Goal: Task Accomplishment & Management: Use online tool/utility

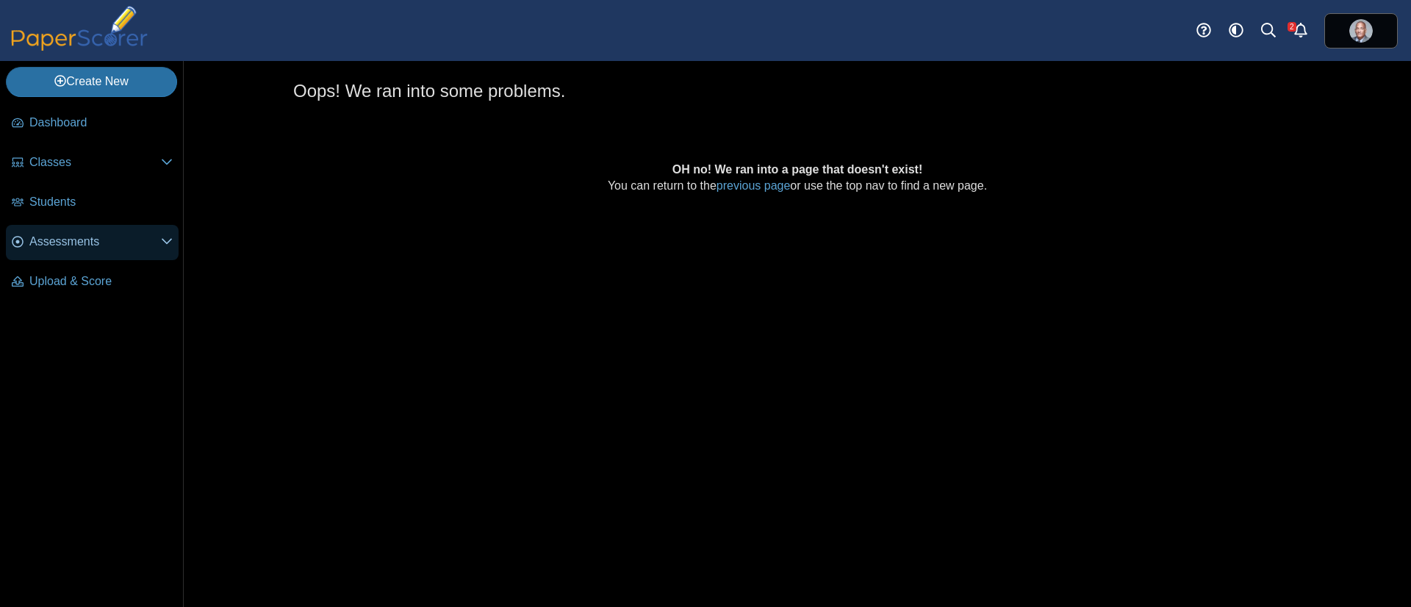
click at [92, 249] on link "Assessments" at bounding box center [92, 242] width 173 height 35
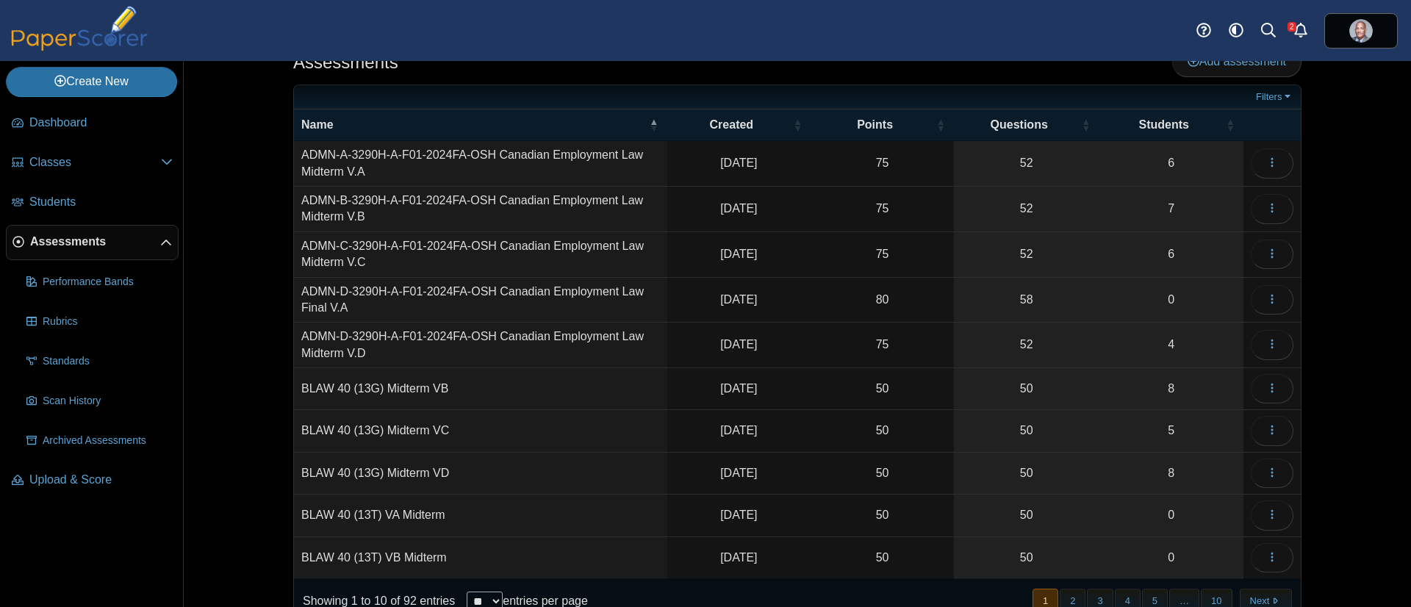
scroll to position [84, 0]
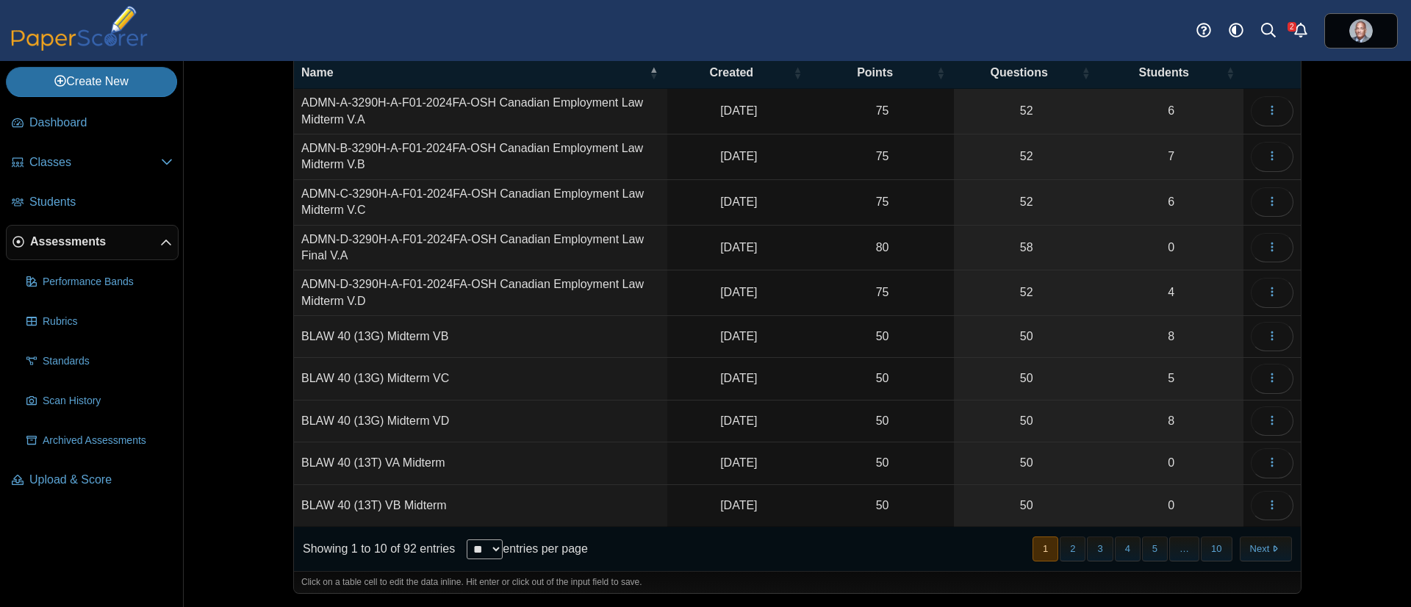
click at [489, 535] on div "Showing 1 to 10 of 92 entries ** ** ** *** entries per page" at bounding box center [441, 549] width 294 height 44
click at [490, 542] on select "** ** ** ***" at bounding box center [485, 549] width 36 height 20
select select "***"
click at [467, 539] on select "** ** ** ***" at bounding box center [485, 549] width 36 height 20
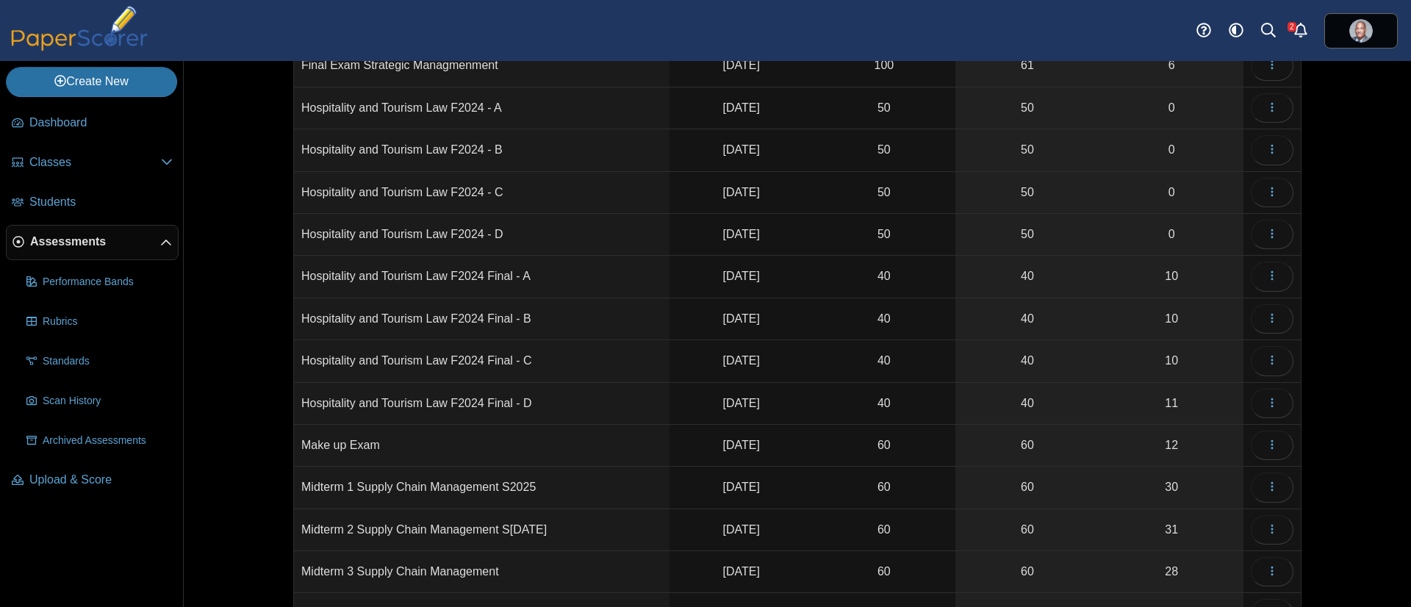
scroll to position [2399, 0]
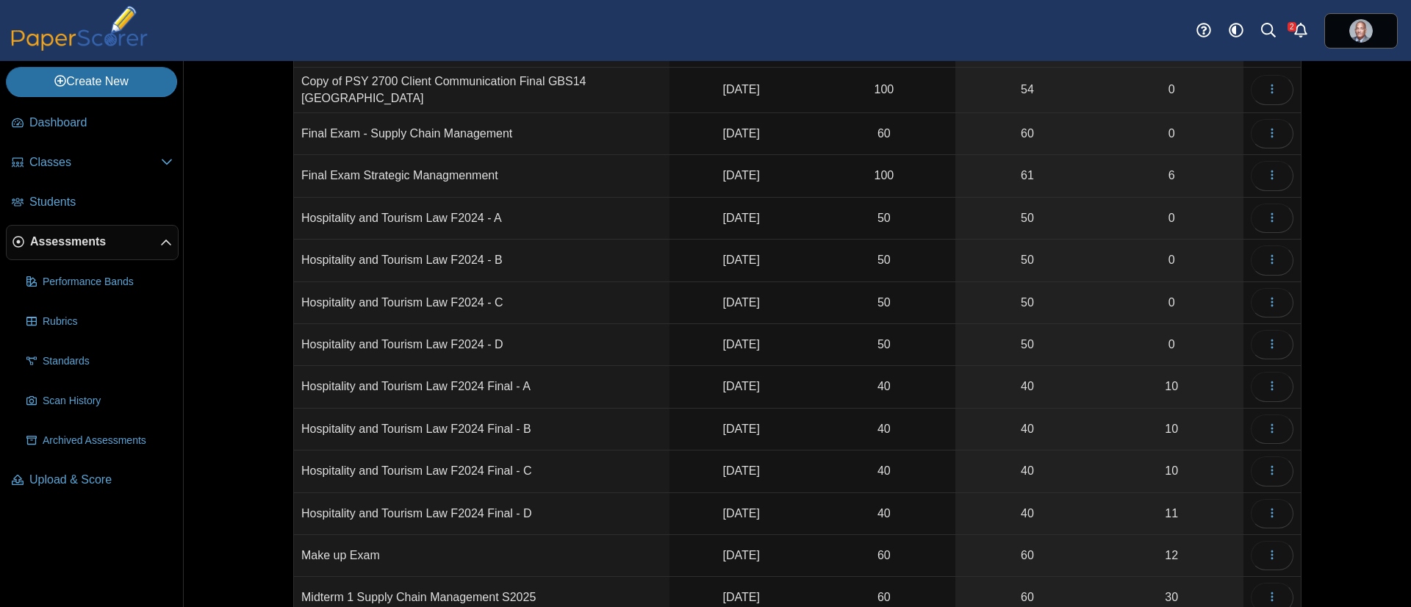
click at [500, 123] on td "Final Exam - Supply Chain Management" at bounding box center [482, 134] width 376 height 42
click at [1282, 129] on button "button" at bounding box center [1272, 133] width 43 height 29
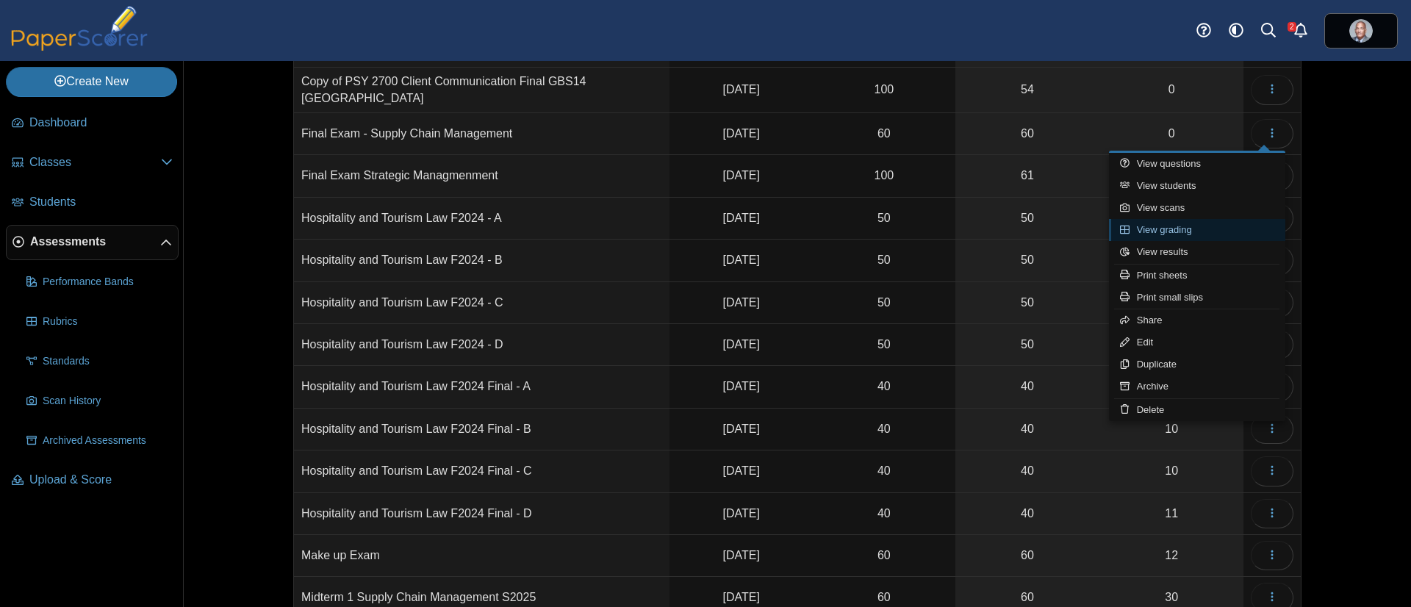
click at [1168, 221] on link "View grading" at bounding box center [1197, 230] width 176 height 22
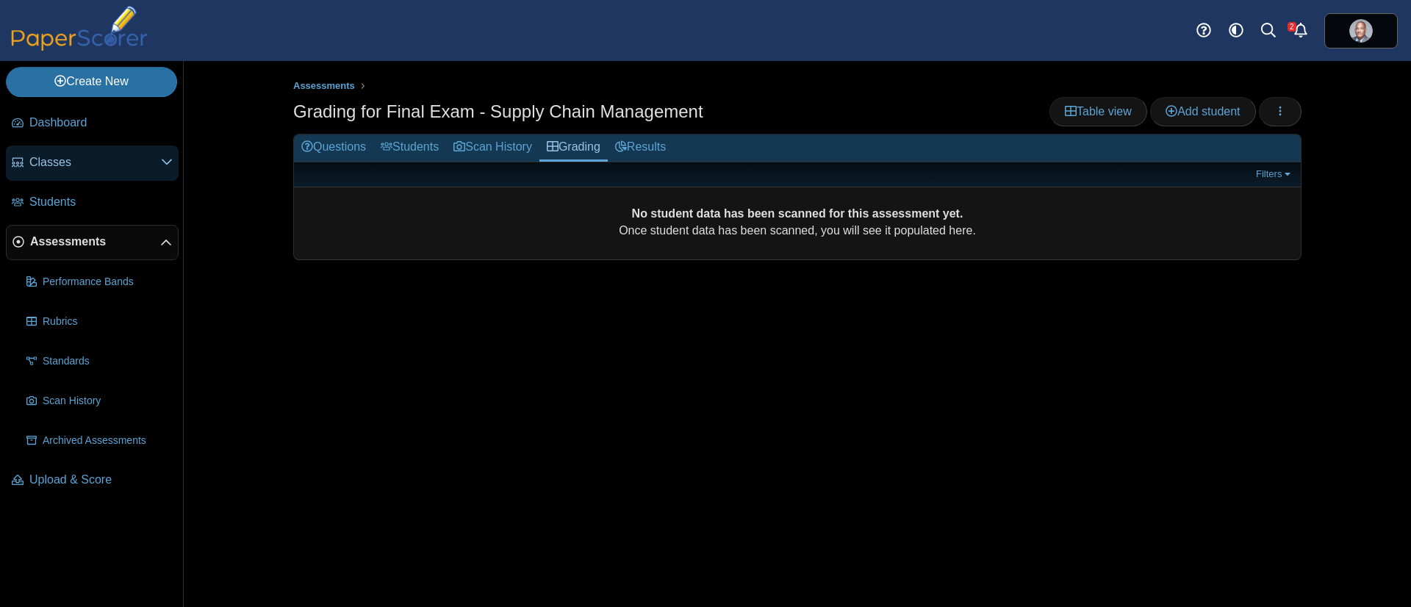
click at [73, 165] on span "Classes" at bounding box center [95, 162] width 132 height 16
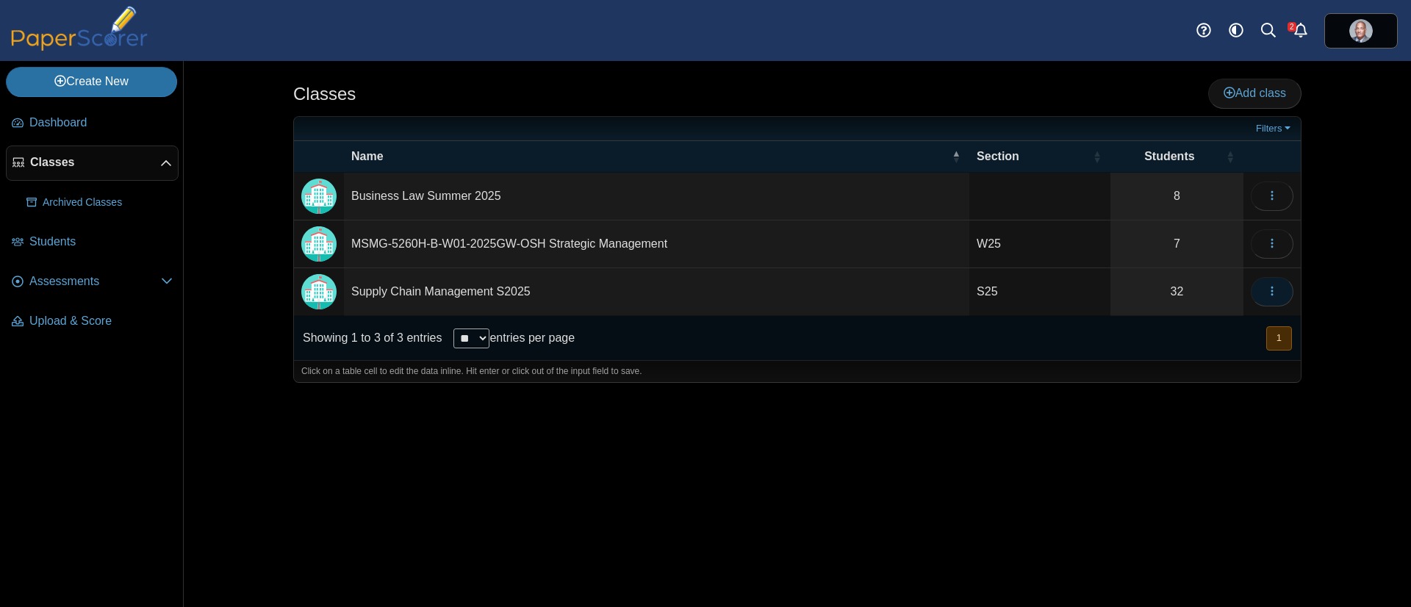
click at [1259, 285] on button "button" at bounding box center [1272, 291] width 43 height 29
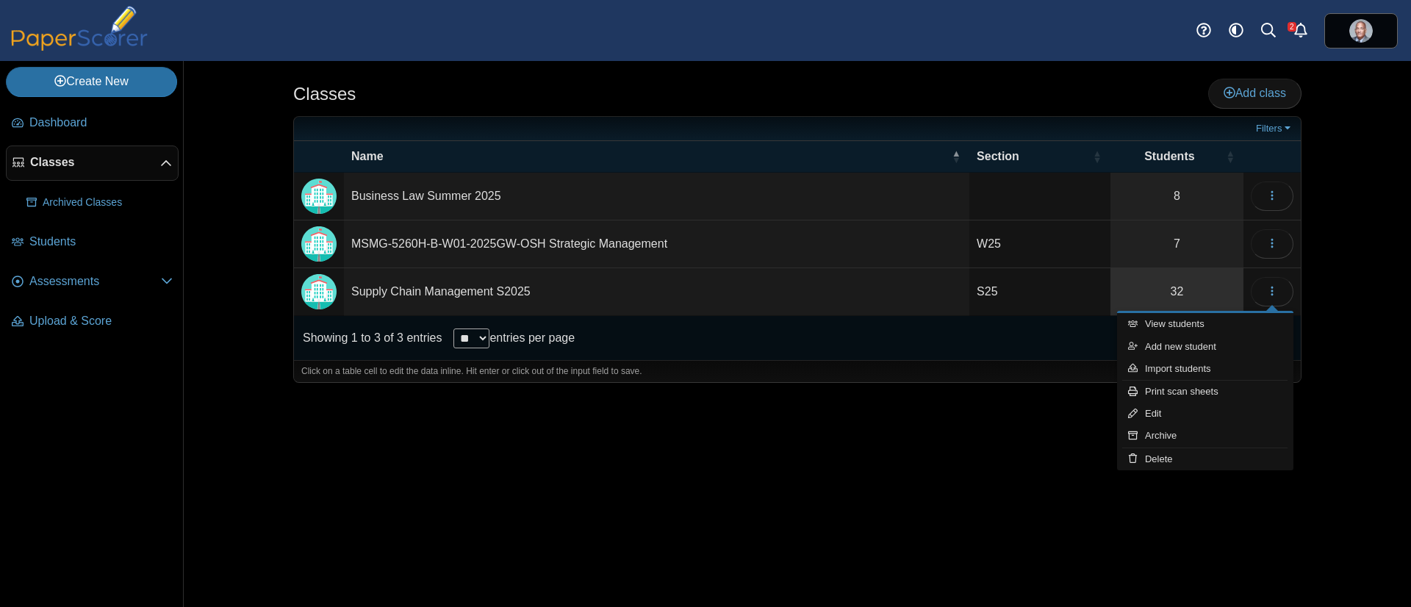
click at [1179, 283] on link "32" at bounding box center [1176, 291] width 133 height 47
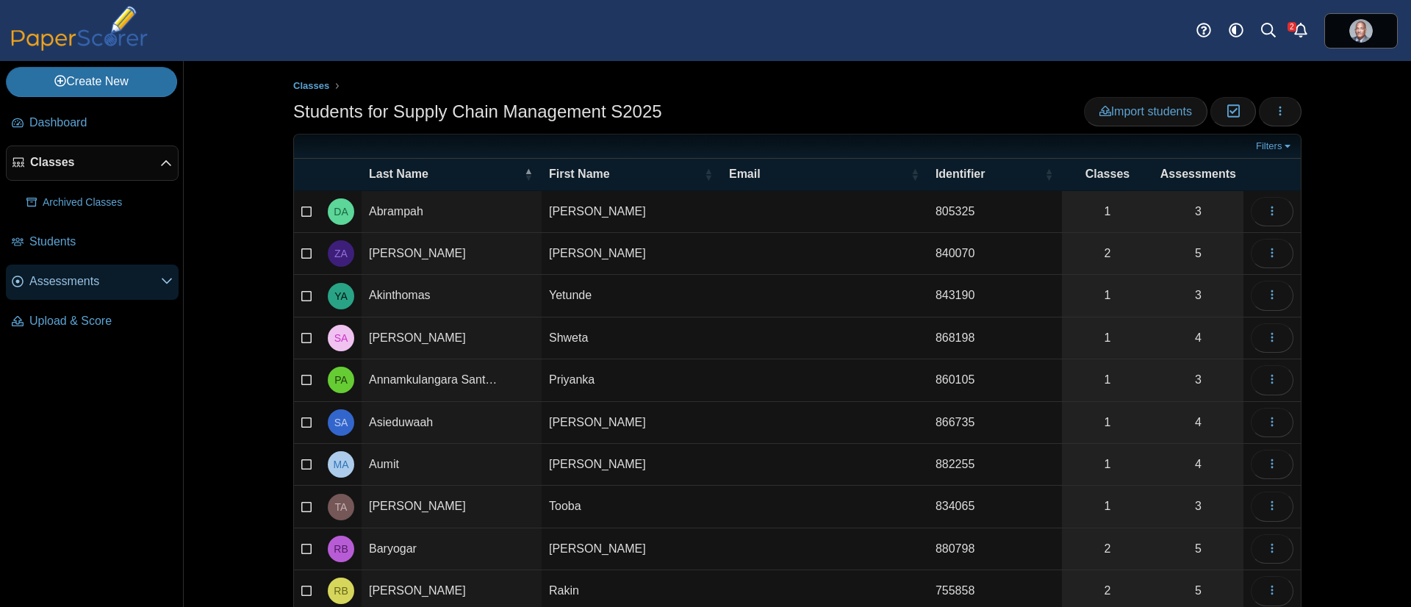
click at [75, 282] on span "Assessments" at bounding box center [95, 281] width 132 height 16
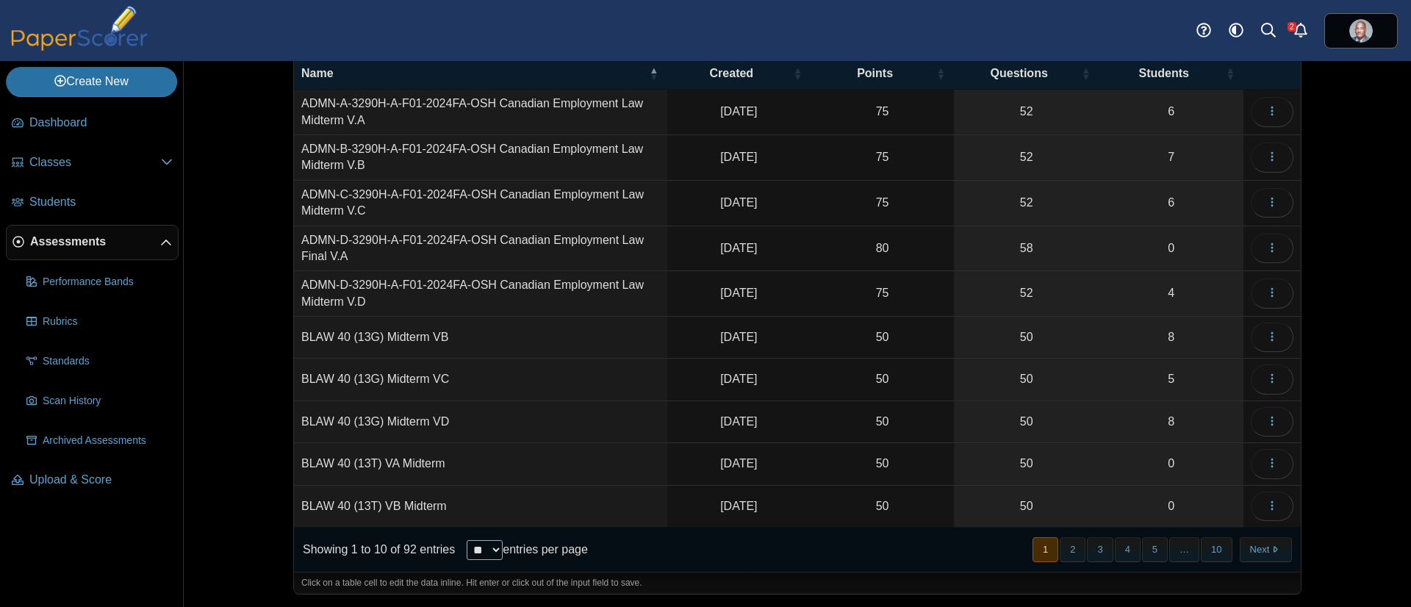
scroll to position [84, 0]
click at [469, 549] on select "** ** ** ***" at bounding box center [485, 549] width 36 height 20
click at [471, 548] on select "** ** ** ***" at bounding box center [485, 549] width 36 height 20
click at [471, 545] on select "** ** ** ***" at bounding box center [485, 549] width 36 height 20
click at [487, 543] on select "** ** ** ***" at bounding box center [485, 549] width 36 height 20
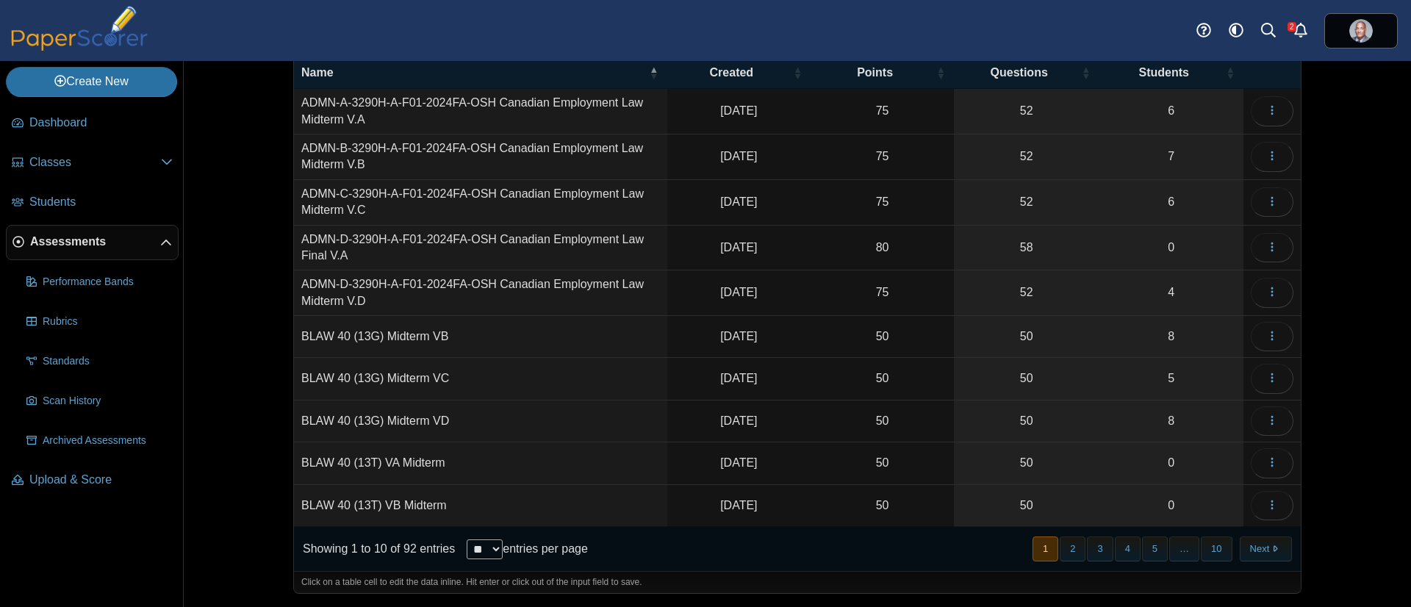
click at [482, 546] on select "** ** ** ***" at bounding box center [485, 549] width 36 height 20
select select "***"
click at [467, 539] on select "** ** ** ***" at bounding box center [485, 549] width 36 height 20
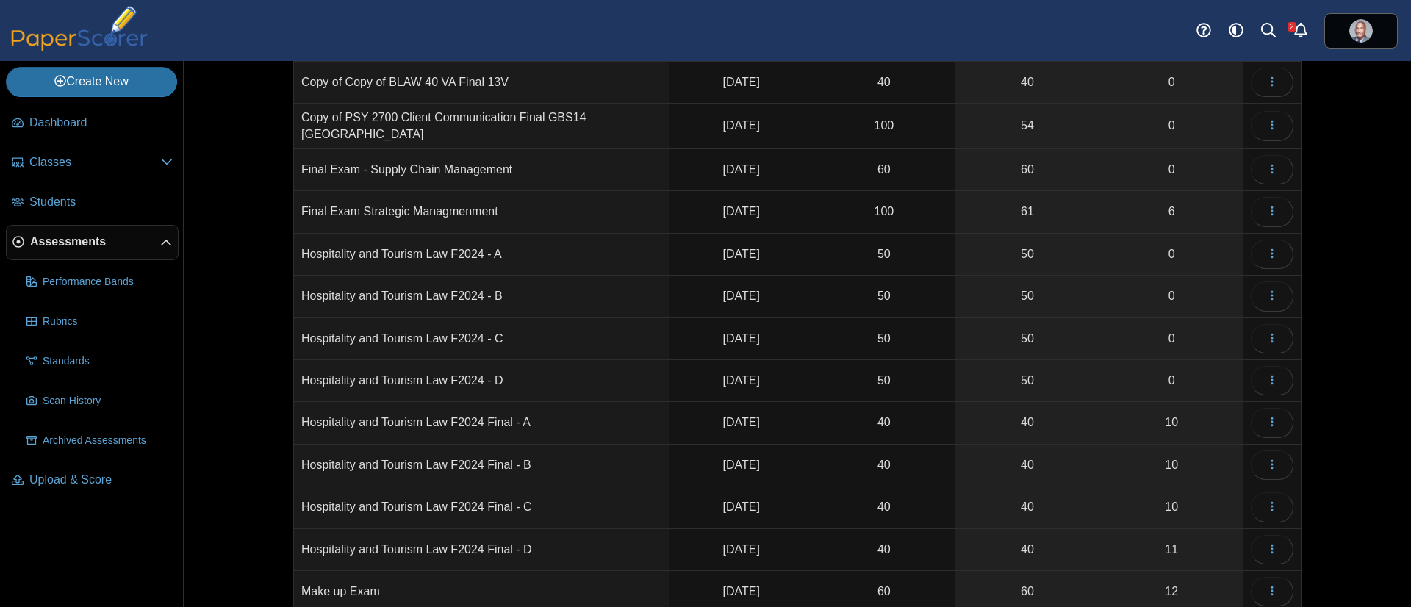
scroll to position [2330, 0]
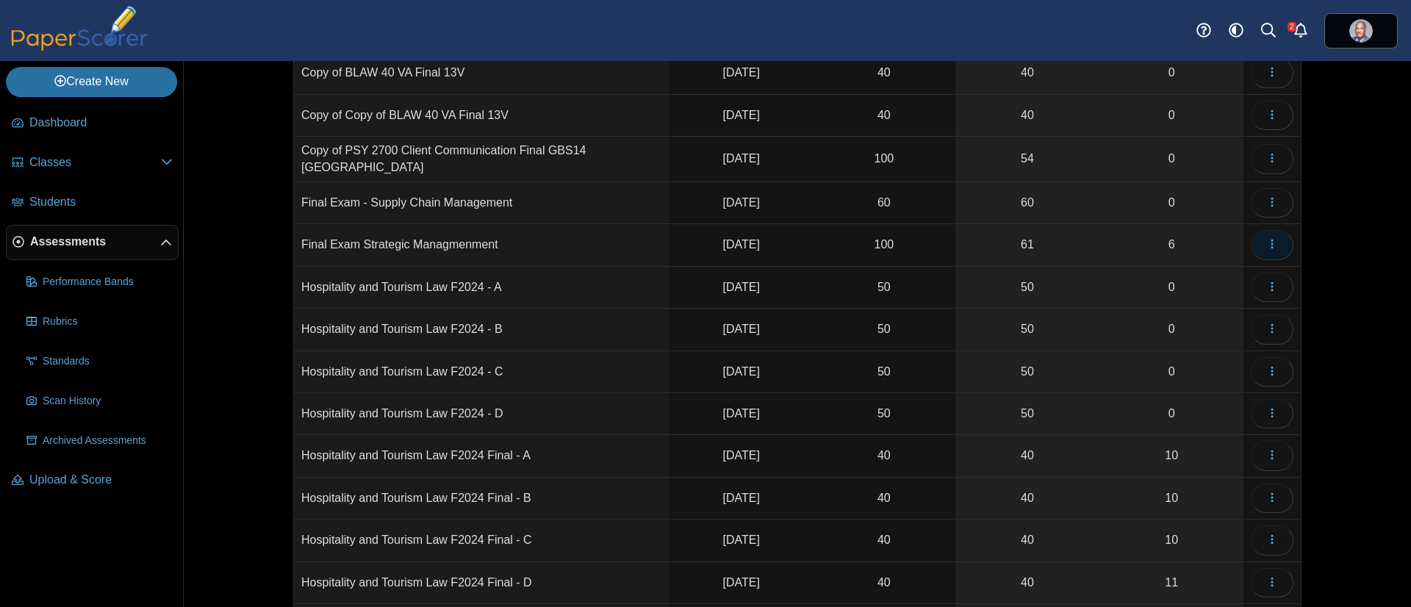
click at [1272, 233] on button "button" at bounding box center [1272, 244] width 43 height 29
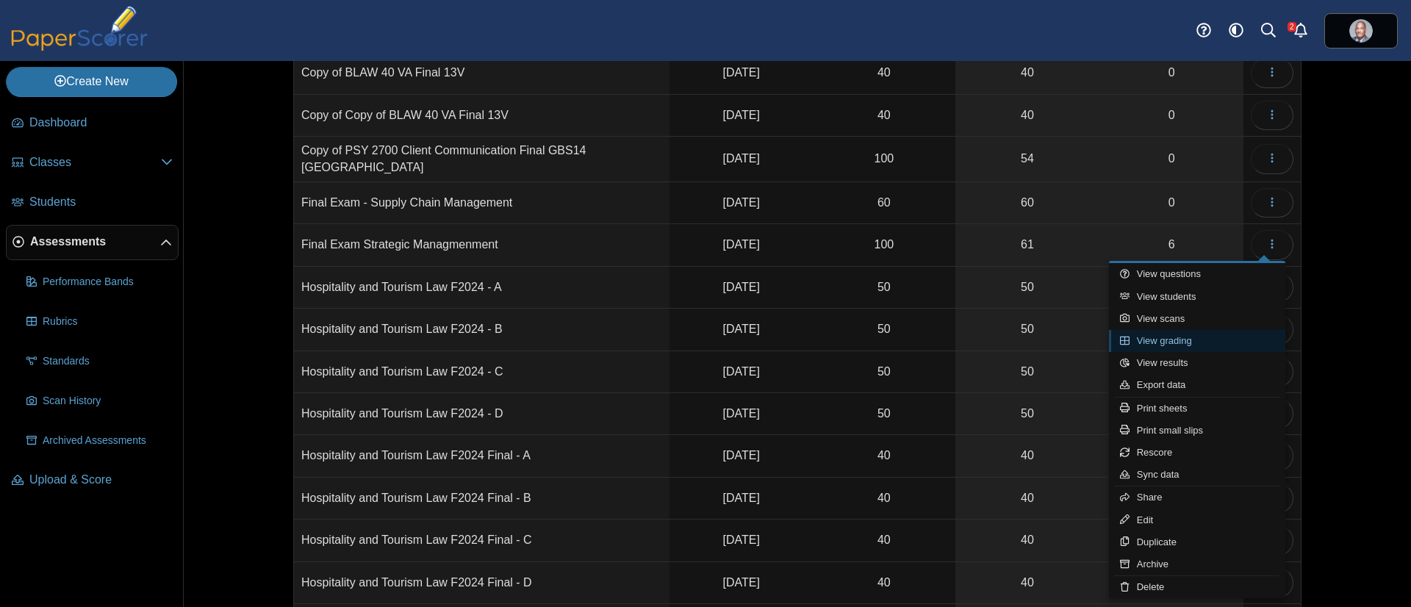
click at [1173, 334] on link "View grading" at bounding box center [1197, 341] width 176 height 22
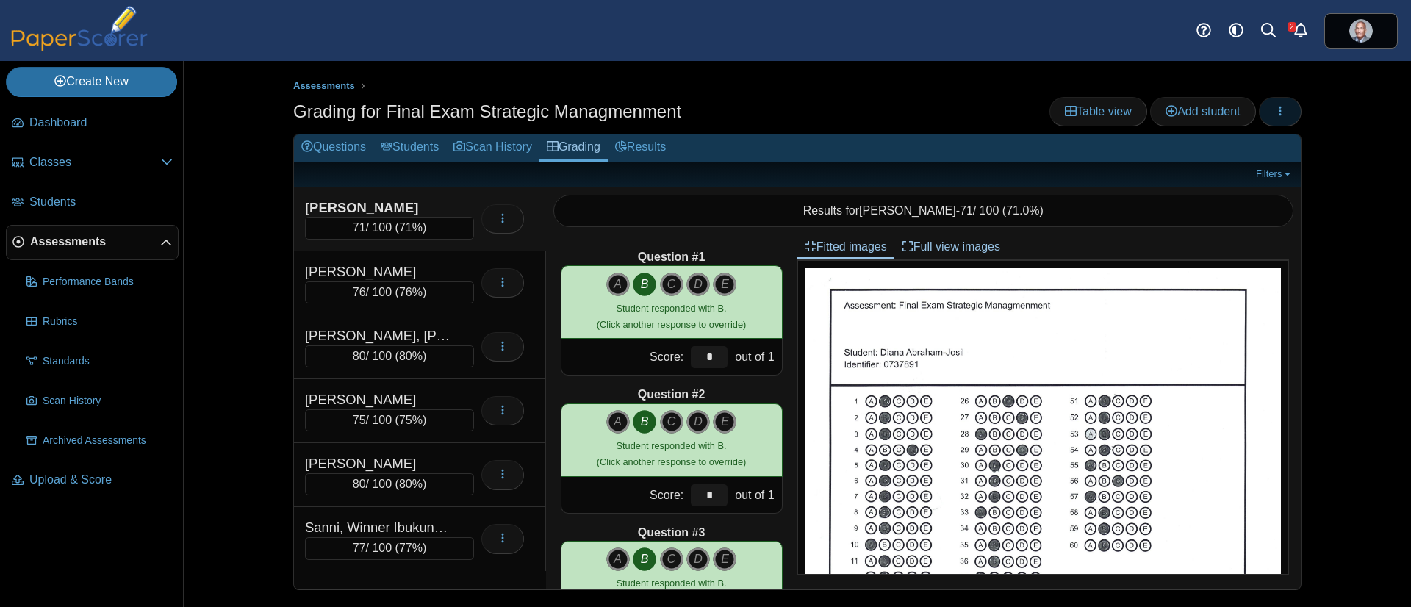
click at [1289, 109] on button "button" at bounding box center [1280, 111] width 43 height 29
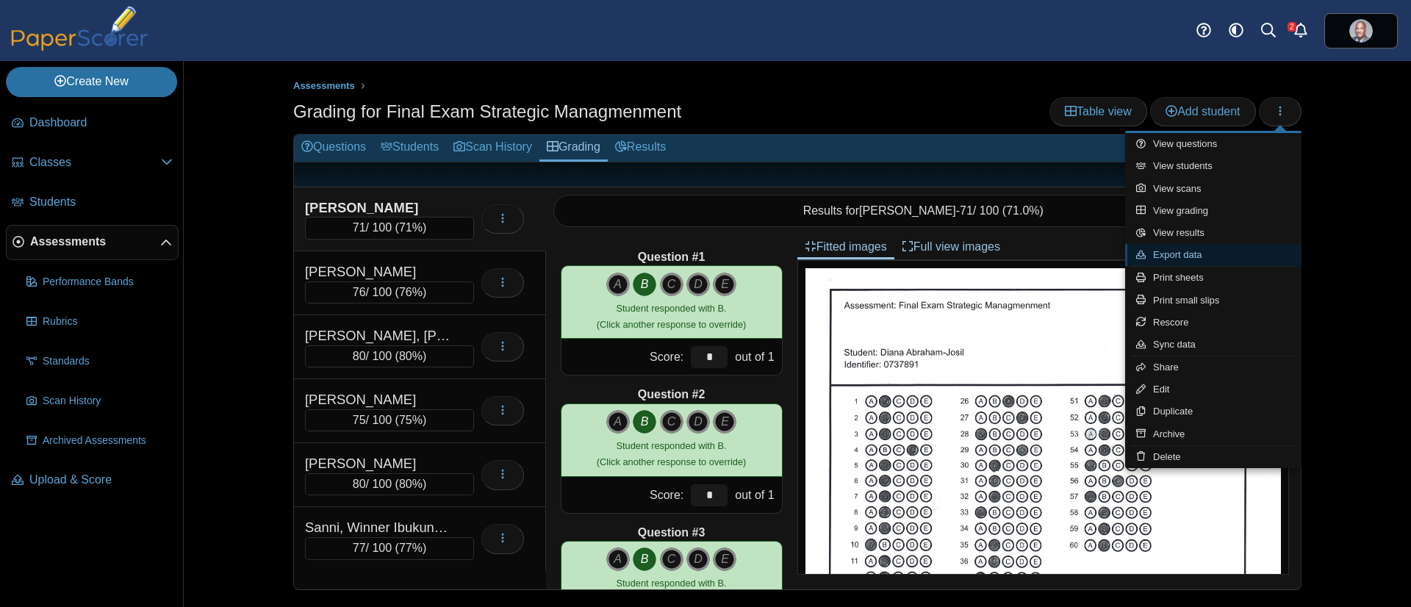
click at [1156, 250] on link "Export data" at bounding box center [1213, 255] width 176 height 22
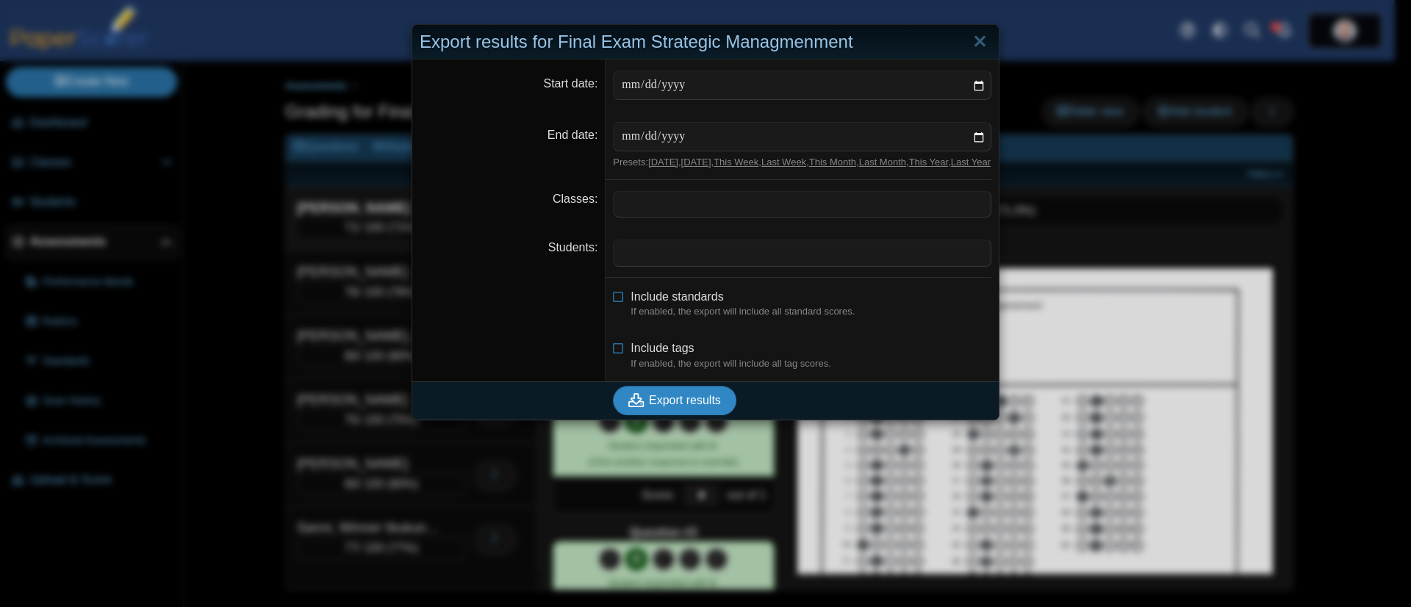
click at [673, 406] on span "Export results" at bounding box center [685, 400] width 72 height 12
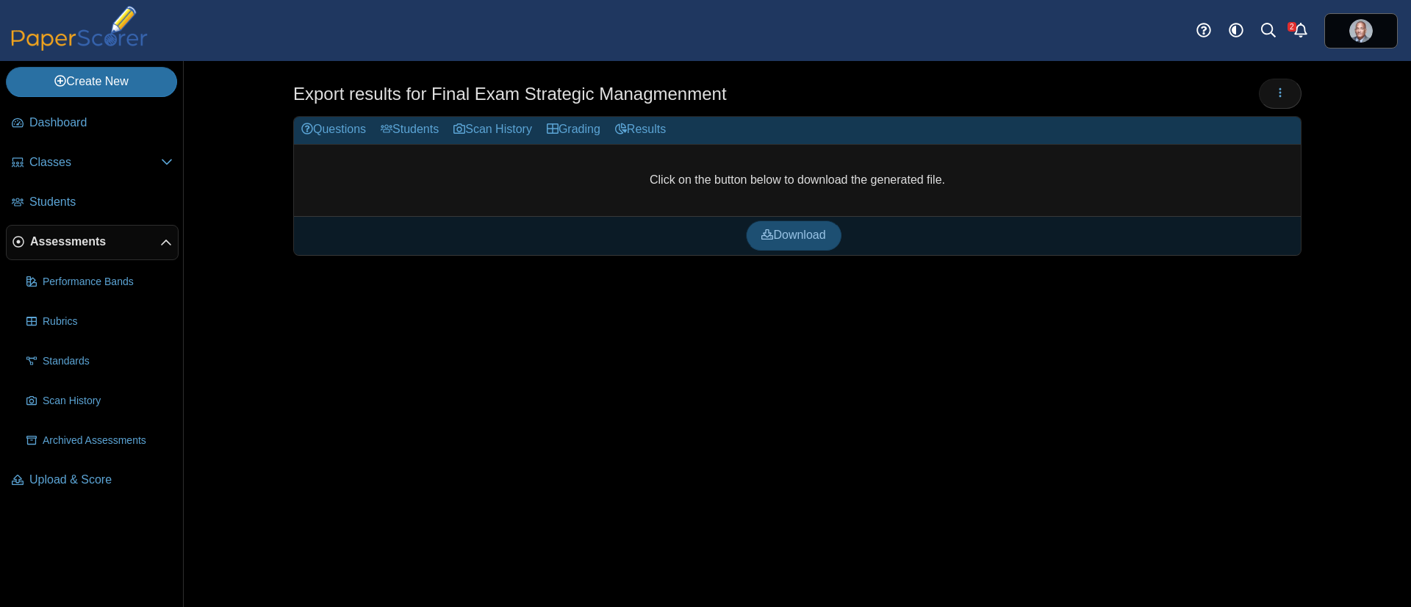
click at [794, 229] on span "Download" at bounding box center [793, 235] width 64 height 12
click at [73, 405] on span "Scan History" at bounding box center [108, 401] width 130 height 15
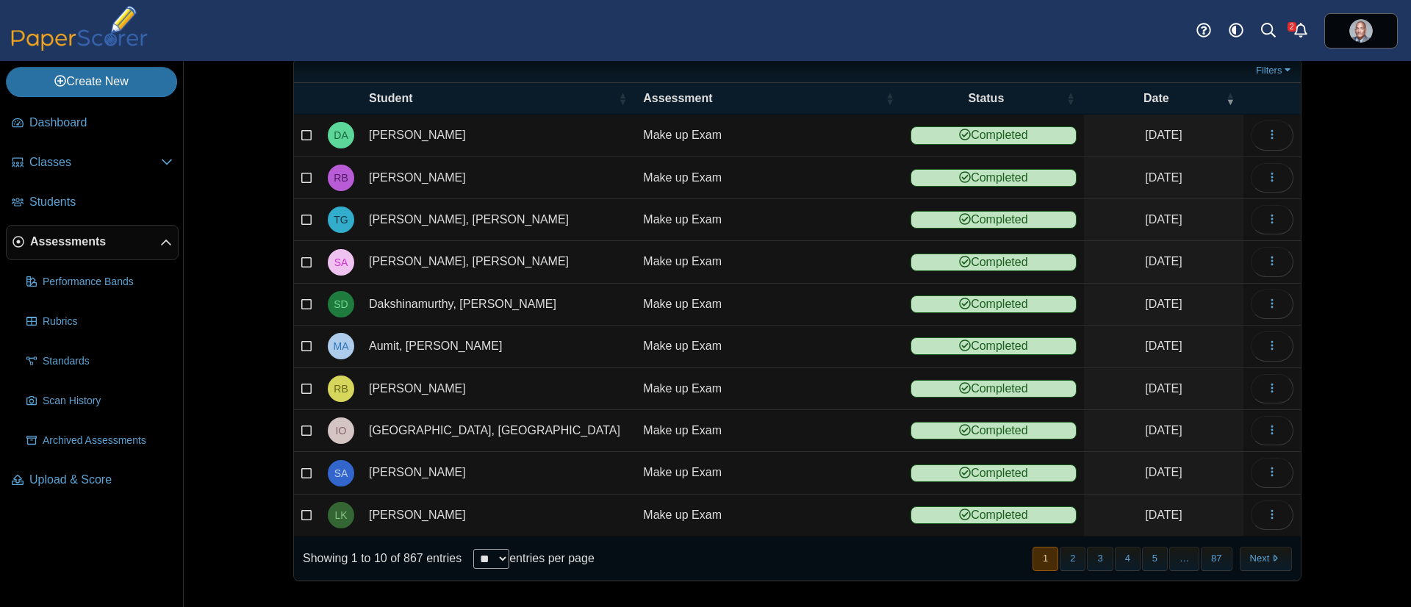
scroll to position [78, 0]
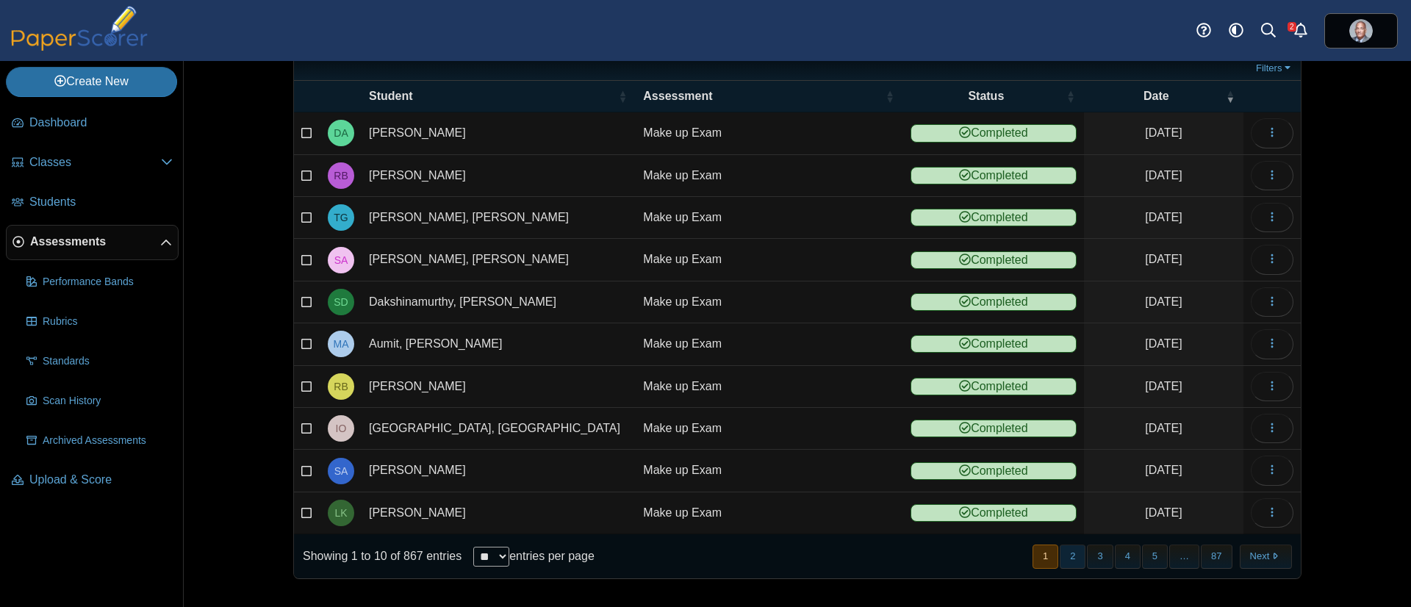
click at [1063, 559] on button "2" at bounding box center [1073, 557] width 26 height 24
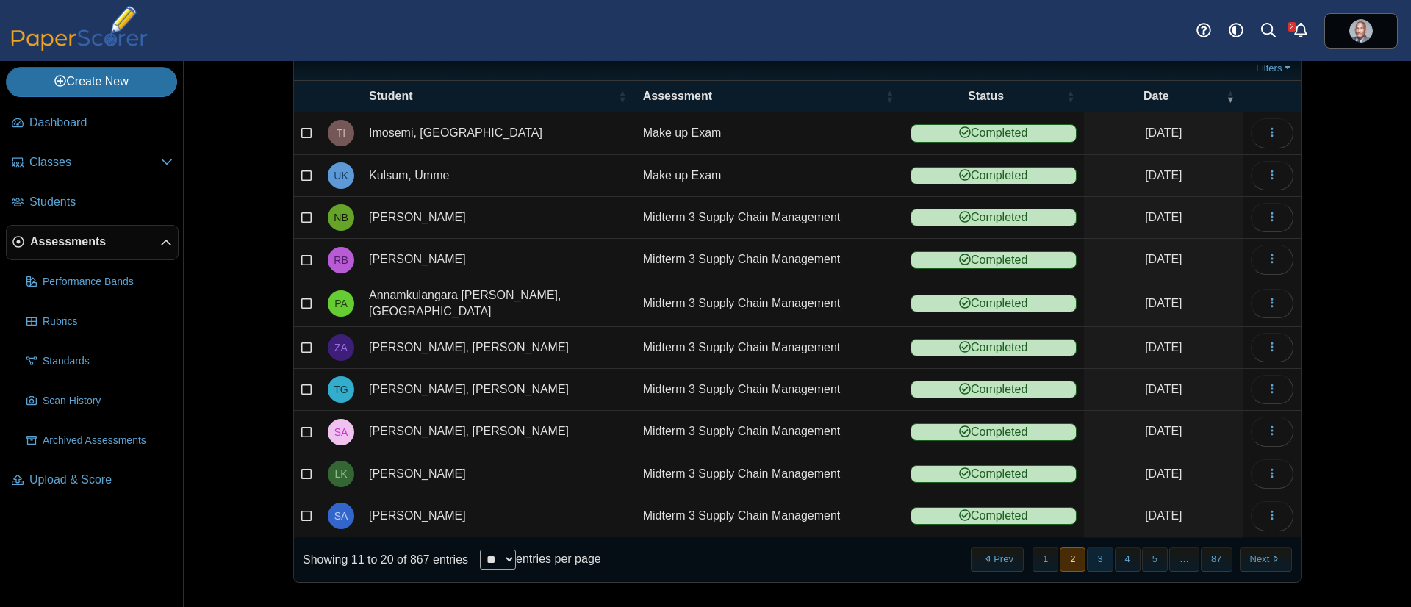
click at [1102, 551] on button "3" at bounding box center [1100, 560] width 26 height 24
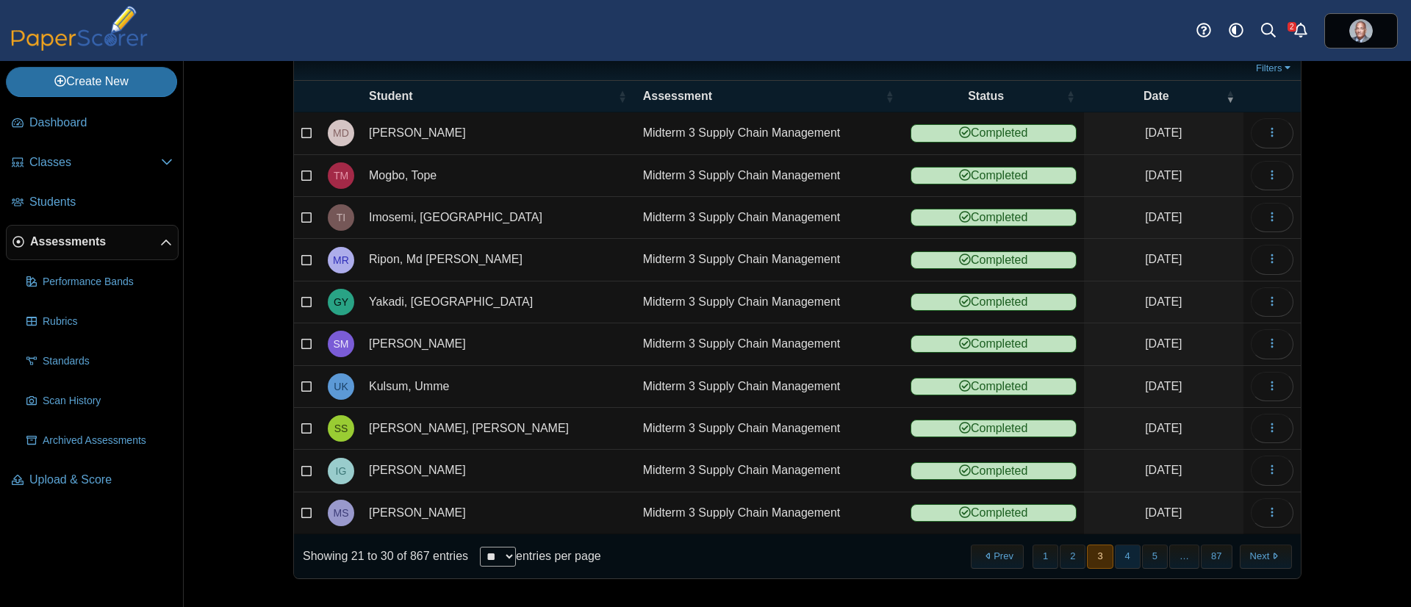
click at [1121, 558] on button "4" at bounding box center [1128, 557] width 26 height 24
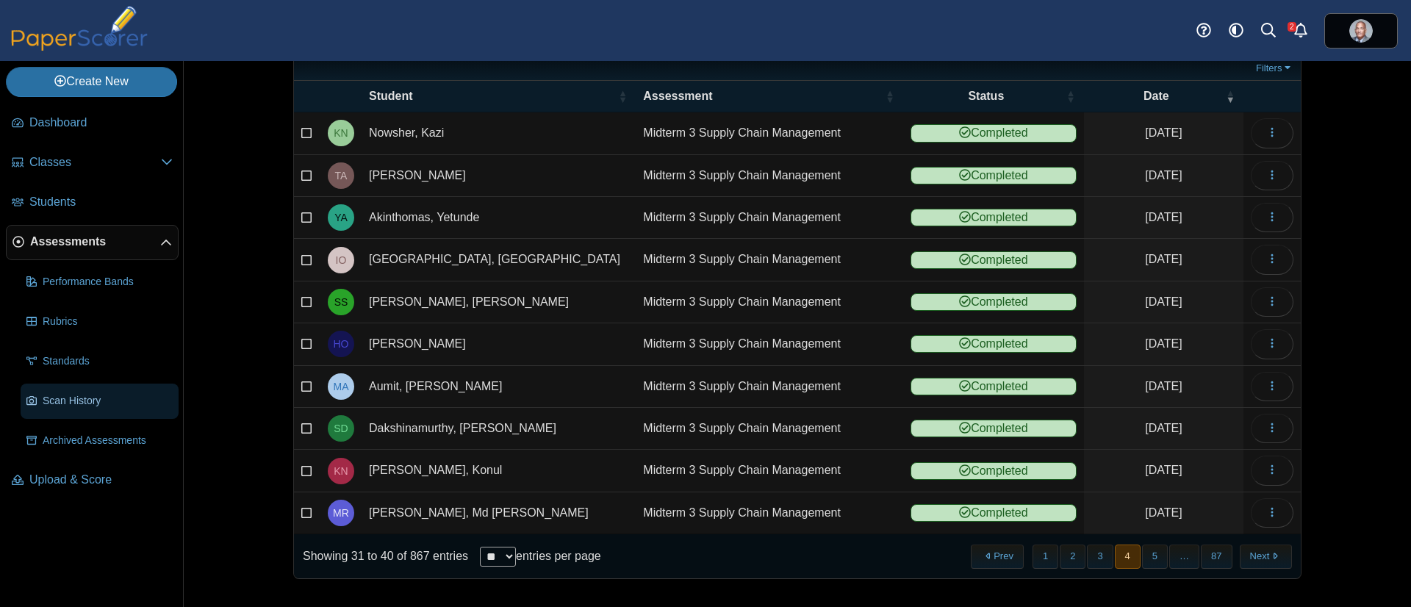
click at [91, 406] on span "Scan History" at bounding box center [108, 401] width 130 height 15
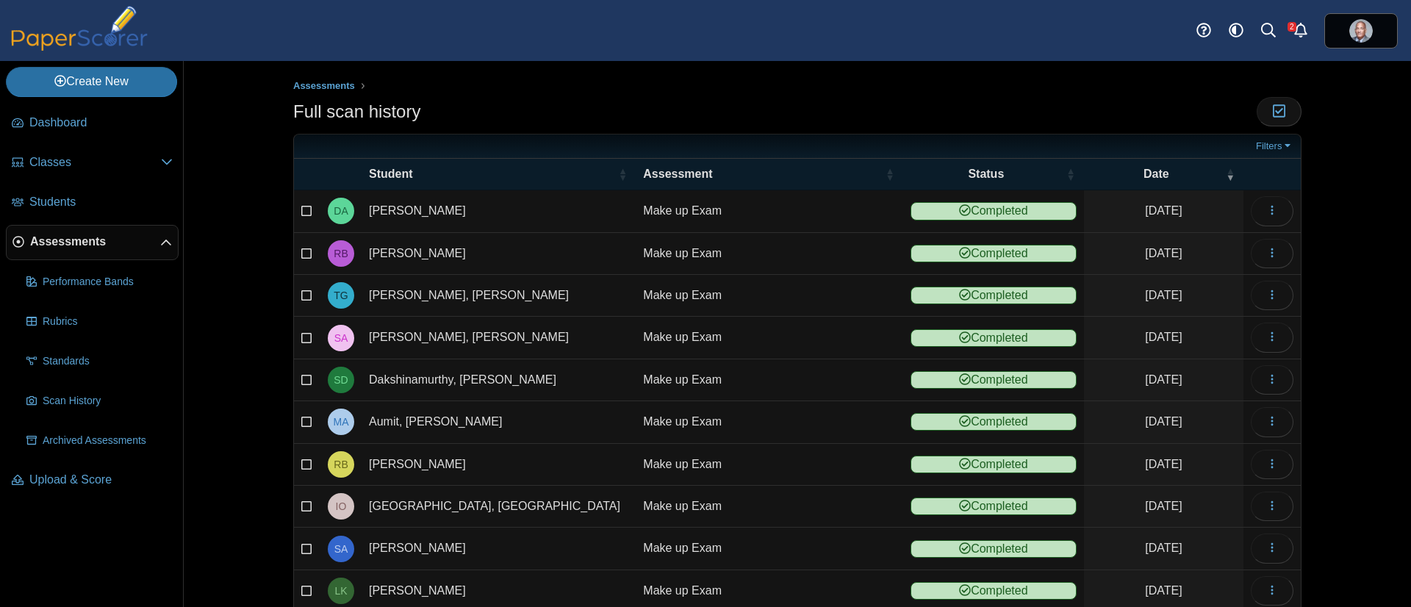
click at [90, 237] on span "Assessments" at bounding box center [95, 242] width 130 height 16
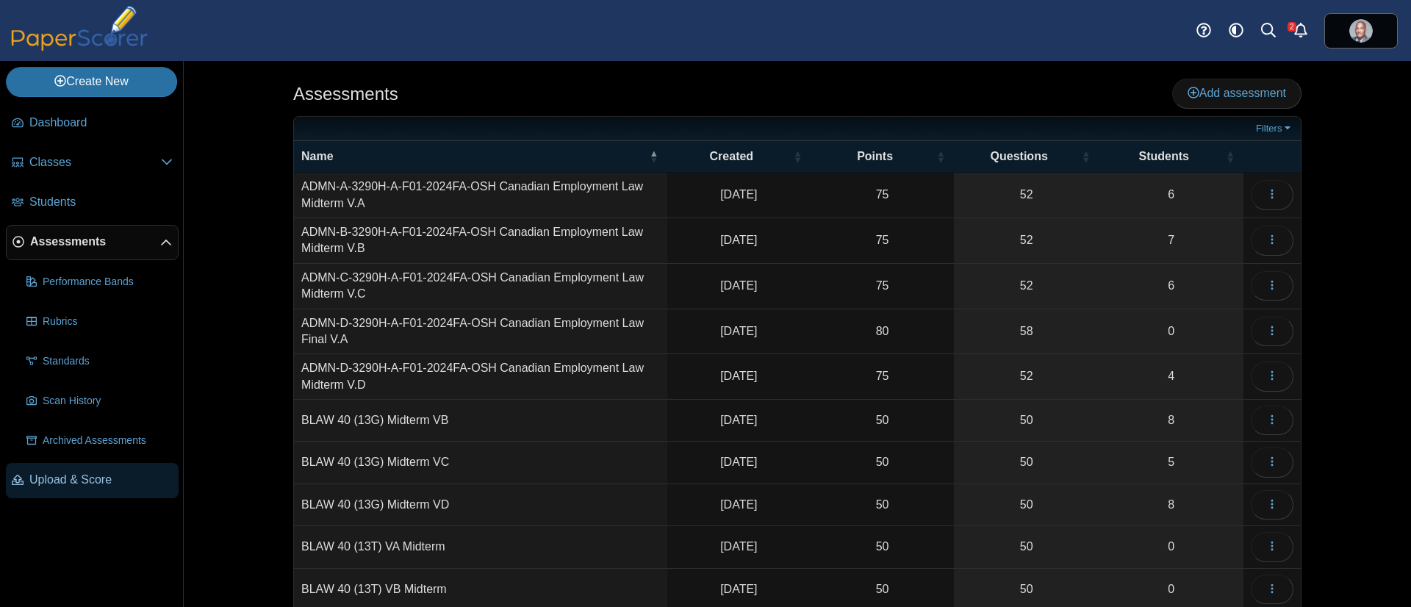
click at [82, 488] on link "Upload & Score" at bounding box center [92, 480] width 173 height 35
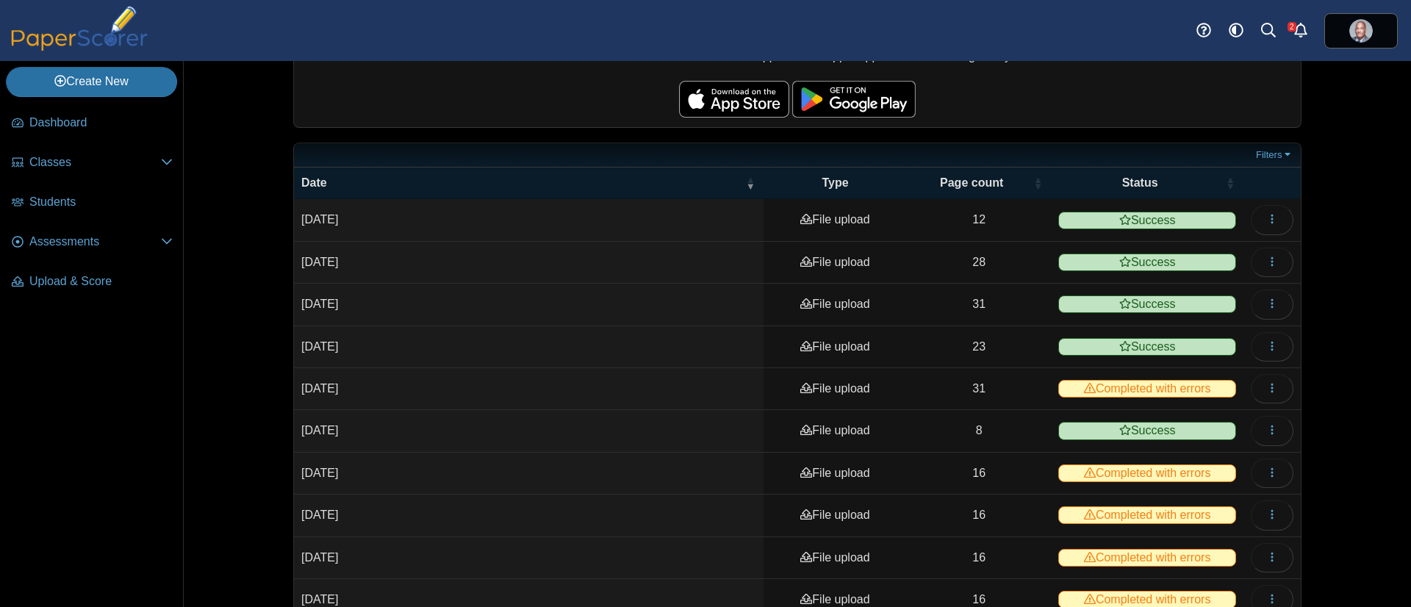
scroll to position [220, 0]
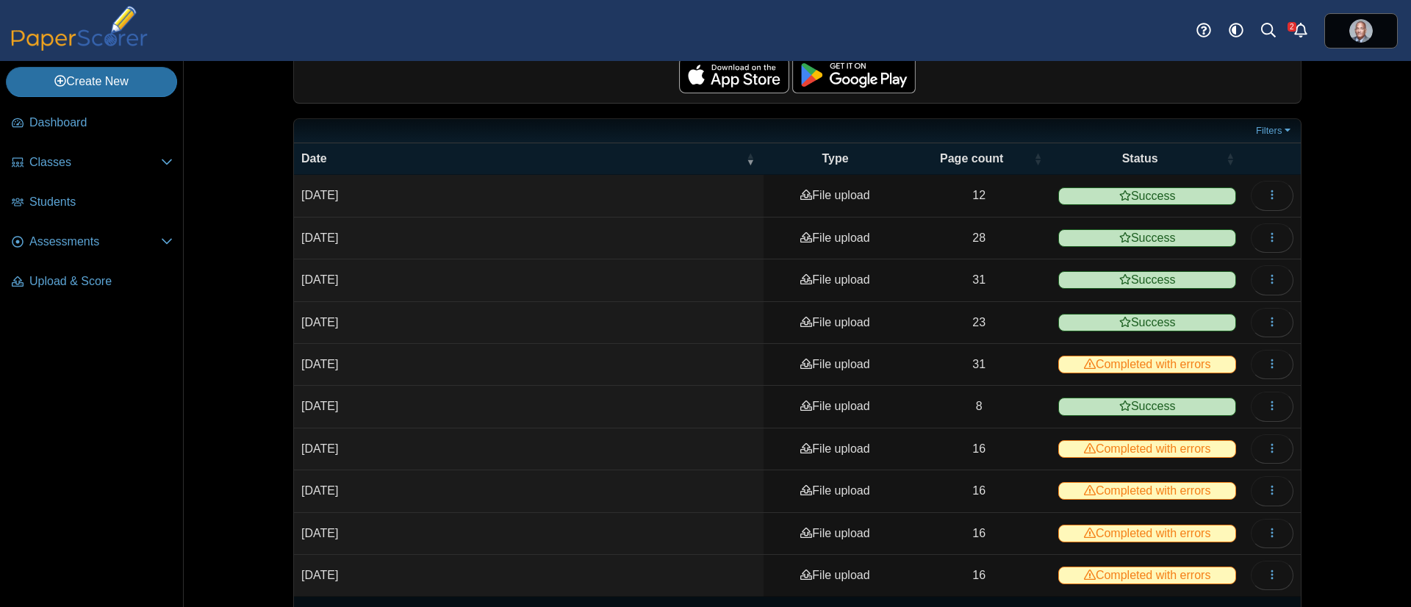
click at [1183, 238] on span "Success" at bounding box center [1147, 238] width 178 height 18
click at [1251, 235] on button "button" at bounding box center [1272, 237] width 43 height 29
click at [1092, 285] on span "Success" at bounding box center [1147, 280] width 178 height 18
click at [1283, 273] on td "View scanned pages" at bounding box center [1271, 280] width 57 height 42
click at [1270, 276] on button "button" at bounding box center [1272, 279] width 43 height 29
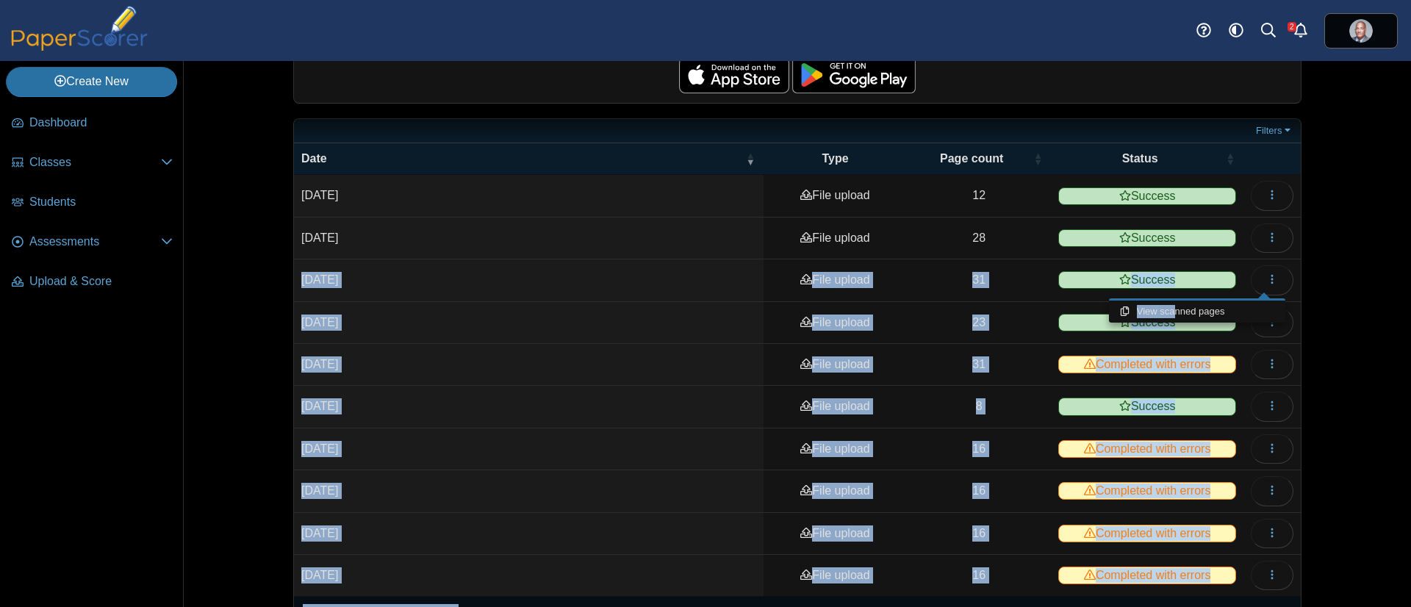
drag, startPoint x: 1172, startPoint y: 299, endPoint x: 1144, endPoint y: 248, distance: 58.2
click at [1144, 248] on body "Dashboard Classes Archived classes Students" at bounding box center [705, 303] width 1411 height 607
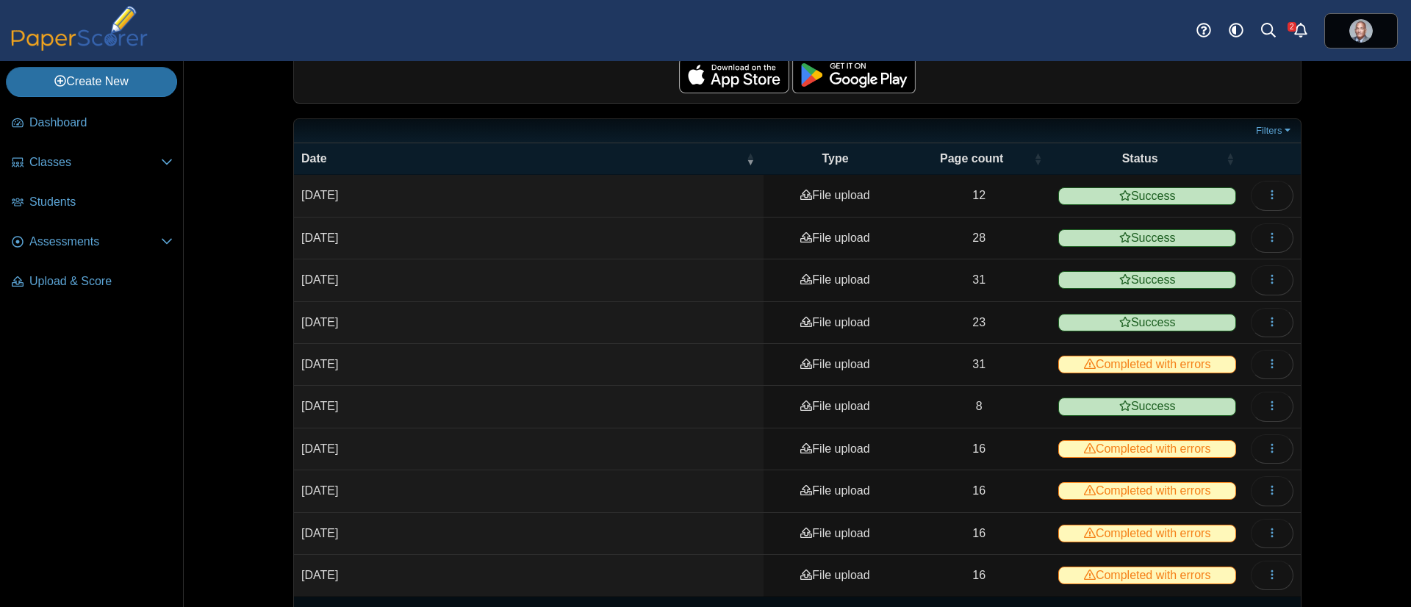
click at [1180, 123] on ul at bounding box center [776, 130] width 951 height 15
drag, startPoint x: 1191, startPoint y: 232, endPoint x: 1229, endPoint y: 235, distance: 37.6
click at [1205, 233] on span "Success" at bounding box center [1147, 238] width 178 height 18
click at [1270, 235] on button "button" at bounding box center [1272, 237] width 43 height 29
click at [1213, 271] on link "View scanned pages" at bounding box center [1197, 270] width 176 height 22
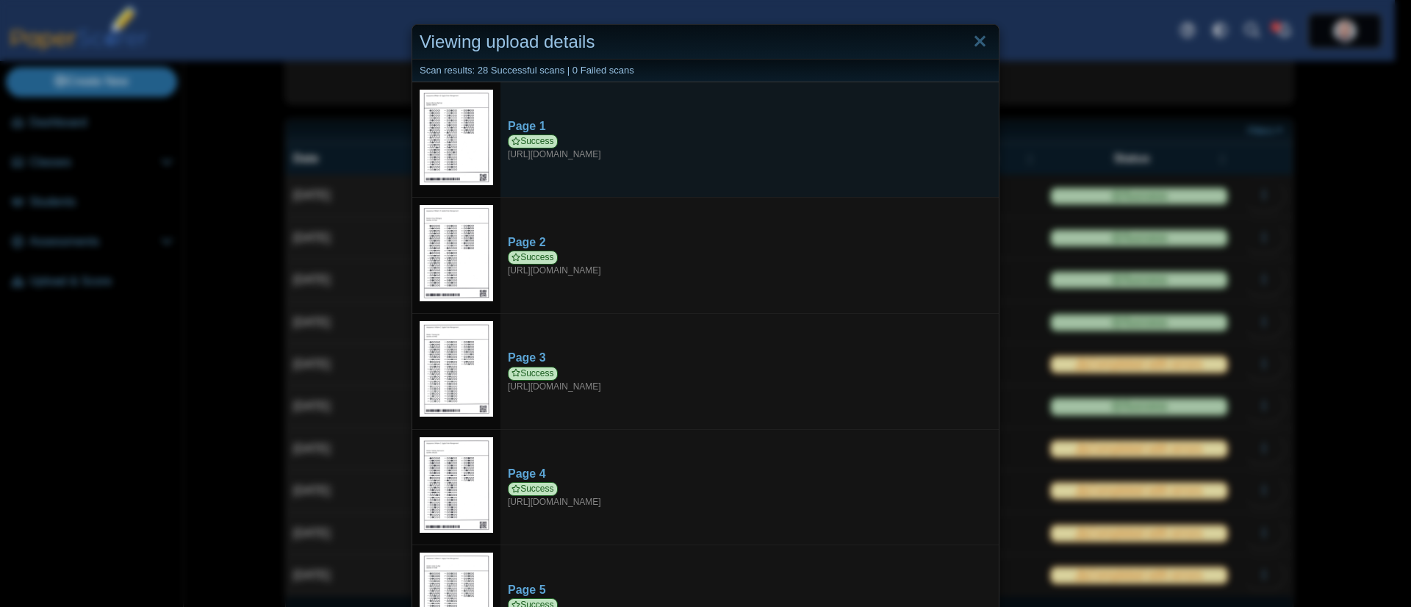
click at [456, 138] on img at bounding box center [456, 138] width 73 height 96
click at [538, 135] on span "Success" at bounding box center [533, 141] width 50 height 14
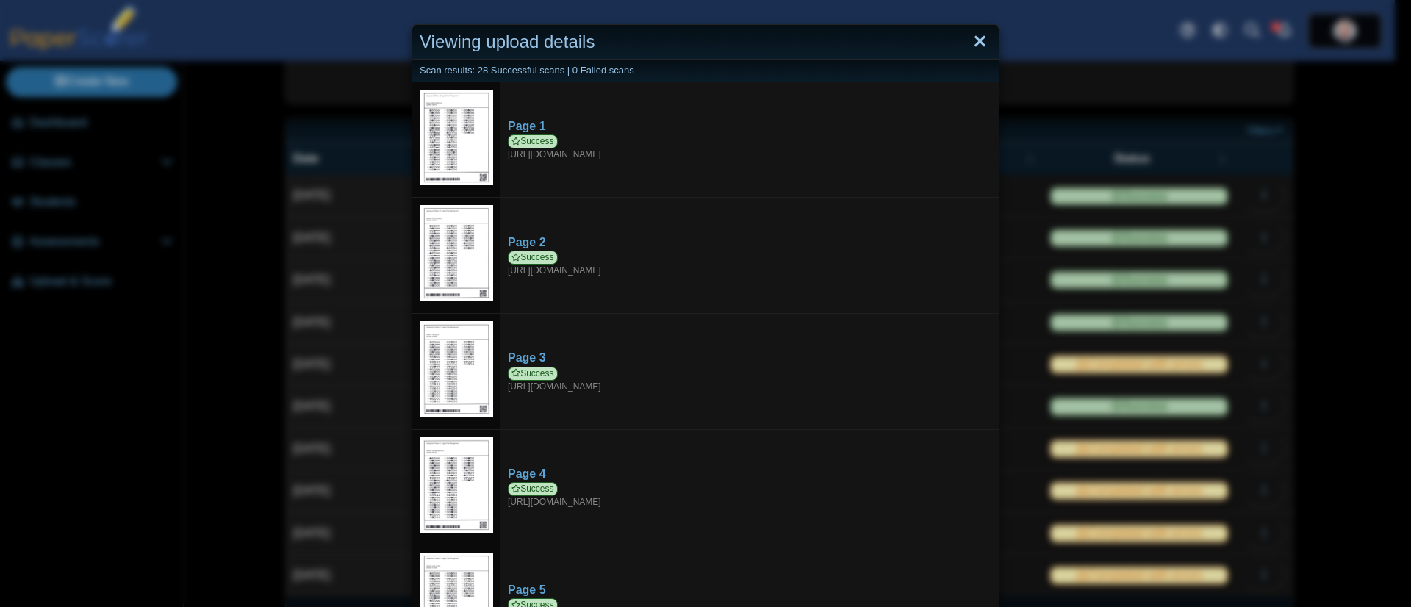
click at [971, 35] on link "Close" at bounding box center [980, 41] width 23 height 25
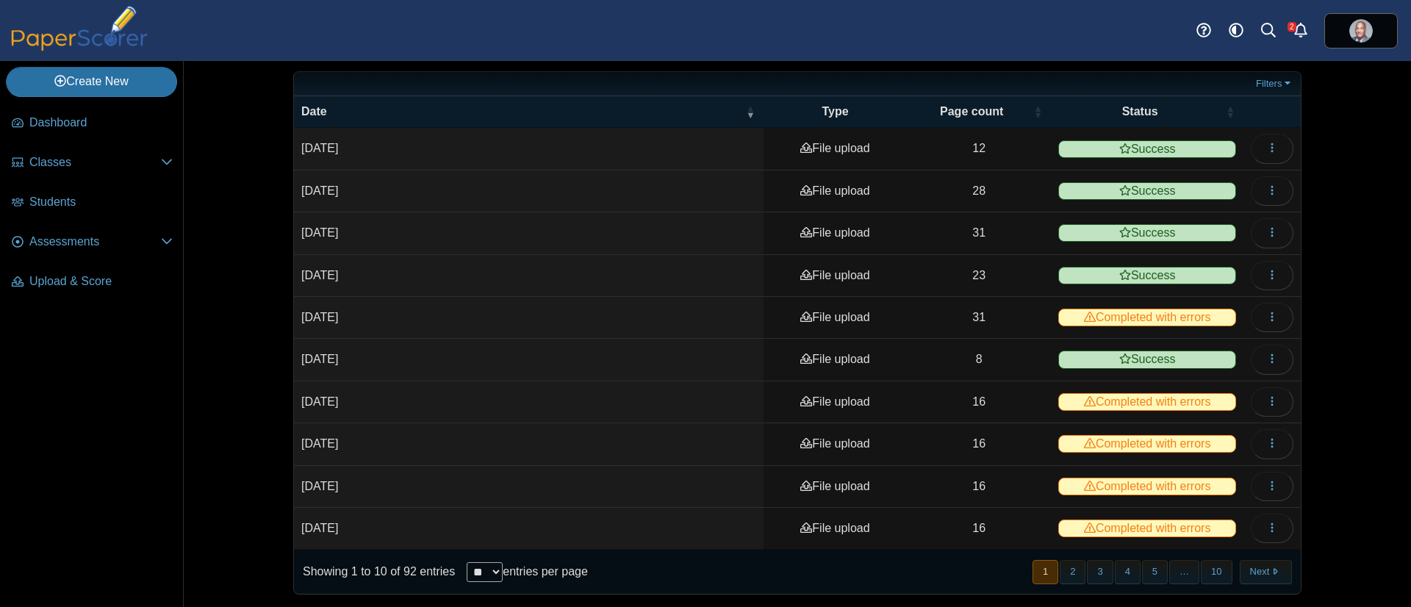
scroll to position [0, 0]
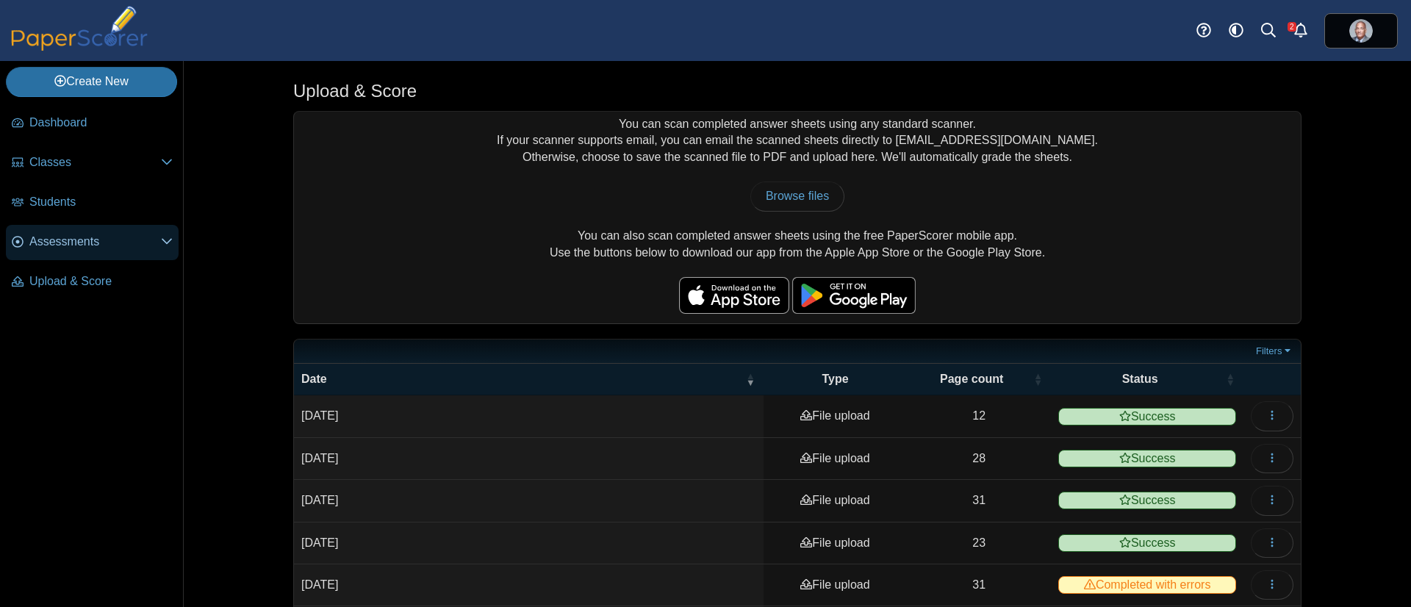
click at [71, 243] on span "Assessments" at bounding box center [95, 242] width 132 height 16
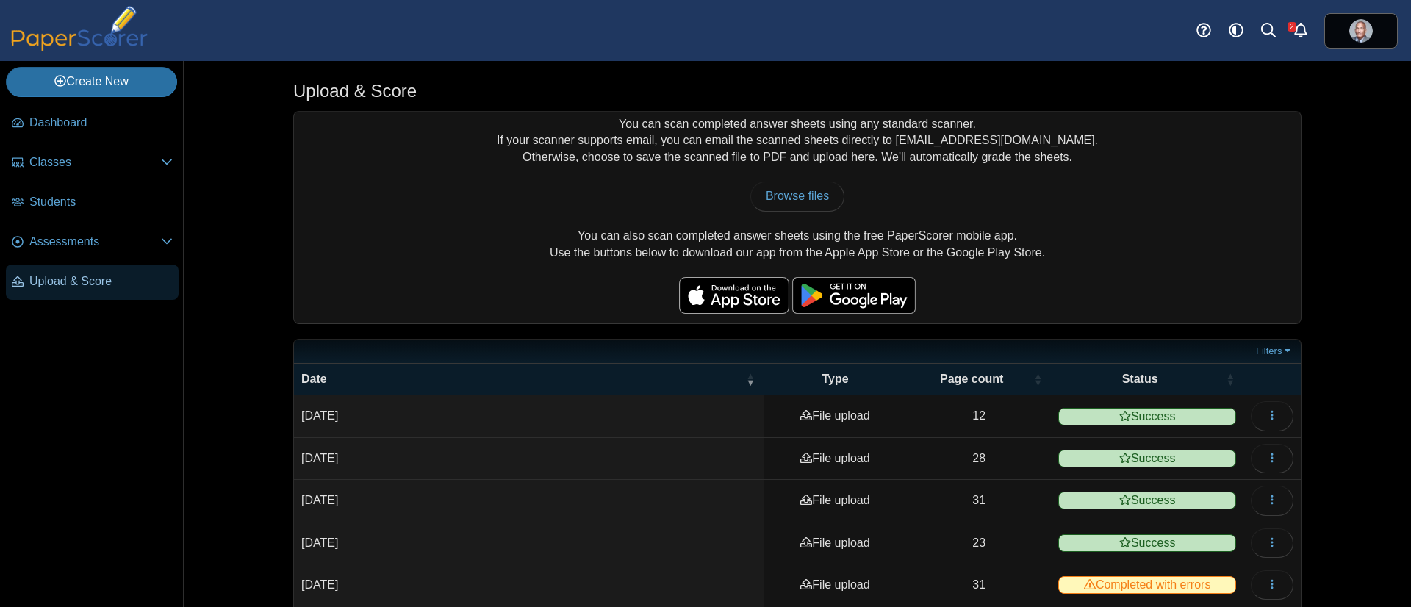
click at [72, 284] on span "Upload & Score" at bounding box center [100, 281] width 143 height 16
click at [826, 196] on link "Browse files" at bounding box center [797, 196] width 94 height 29
type input "**********"
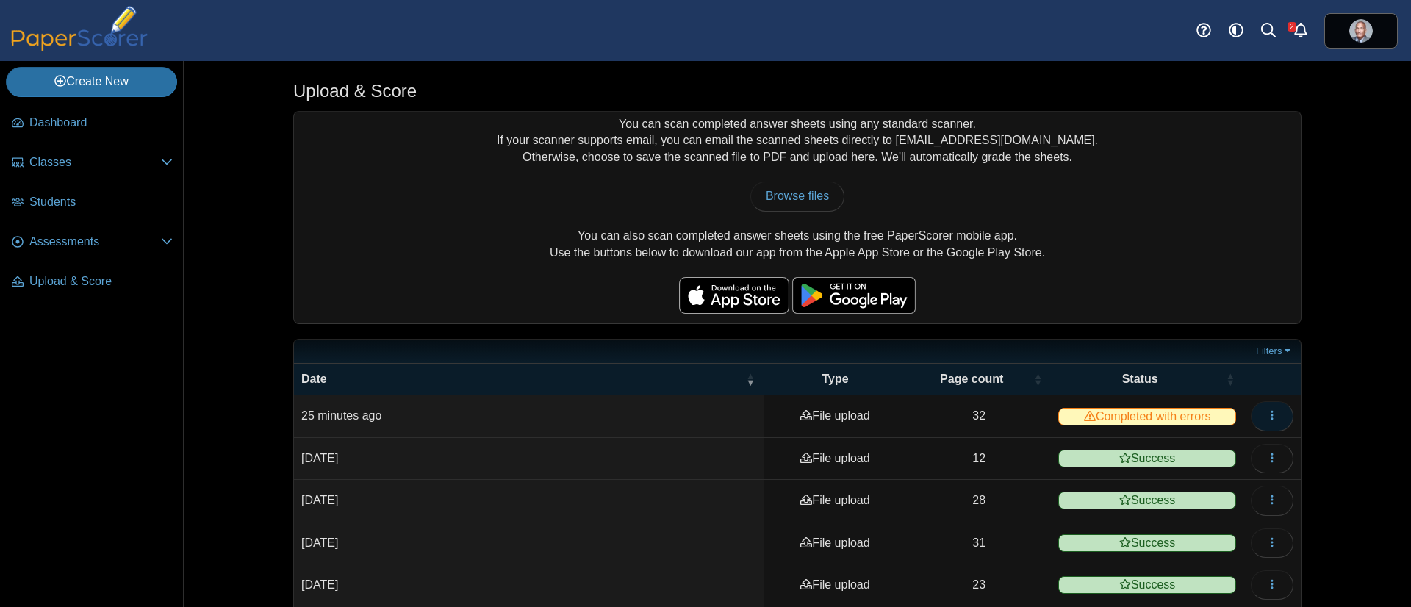
click at [1263, 401] on button "button" at bounding box center [1272, 415] width 43 height 29
click at [1175, 440] on link "View scanned pages" at bounding box center [1197, 448] width 176 height 22
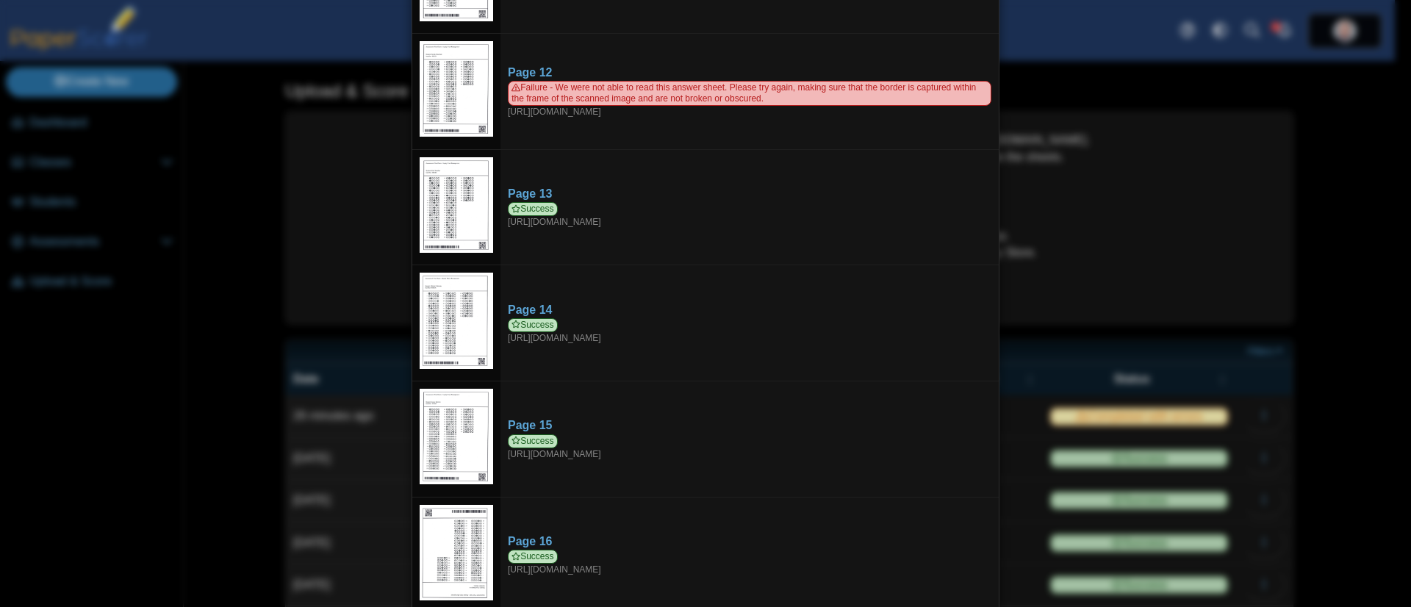
scroll to position [1213, 0]
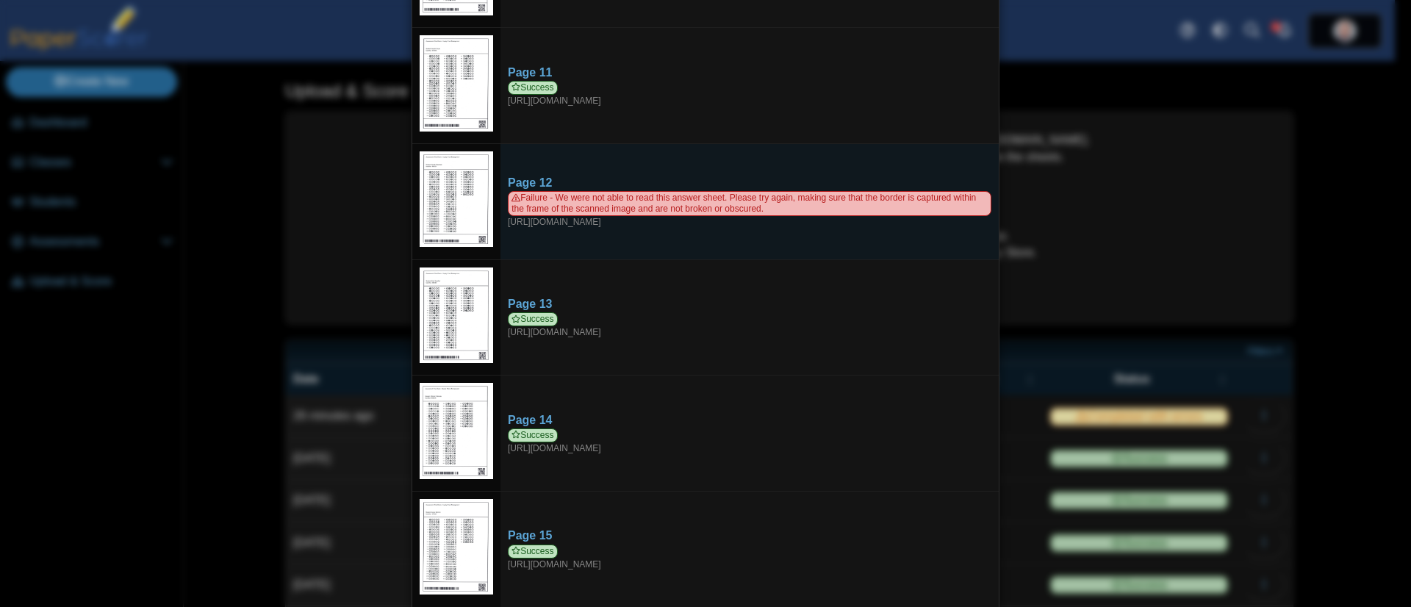
click at [466, 182] on img at bounding box center [456, 199] width 73 height 96
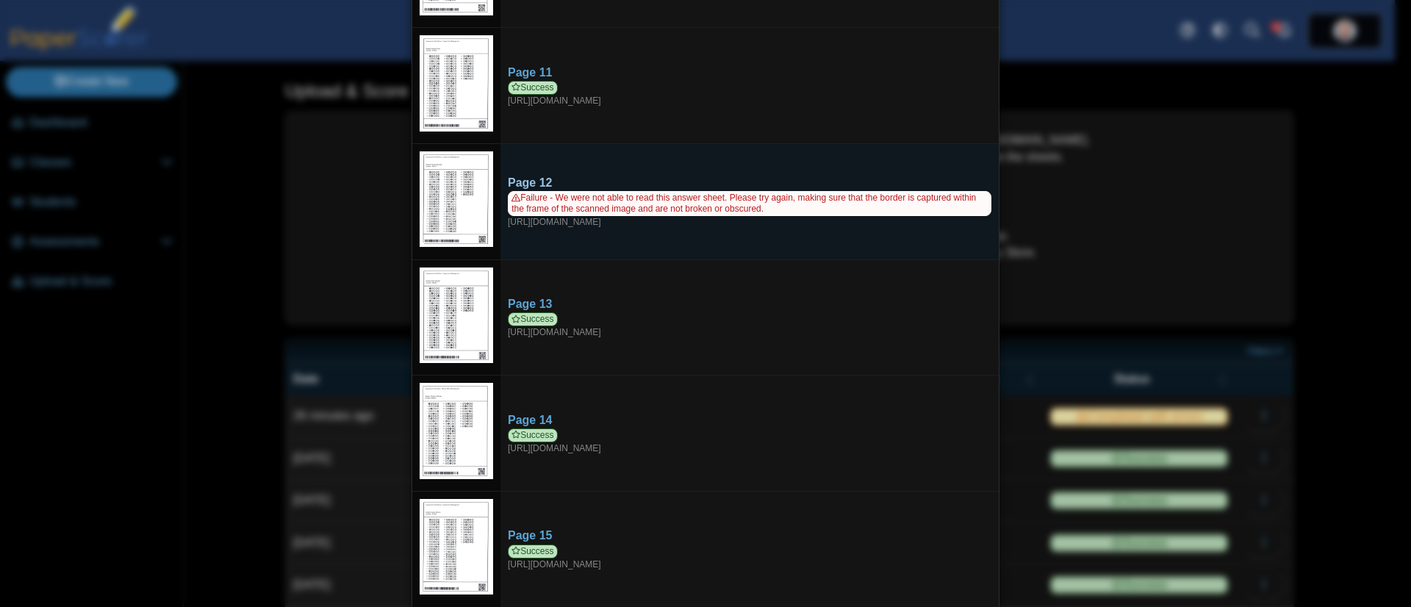
click at [590, 191] on span "Failure - We were not able to read this answer sheet. Please try again, making …" at bounding box center [750, 203] width 484 height 25
